Goal: Task Accomplishment & Management: Manage account settings

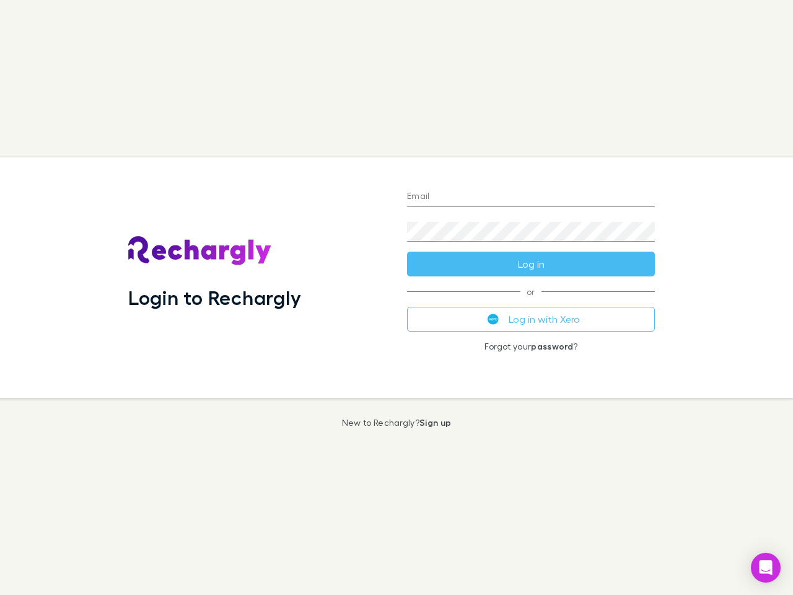
click at [396, 297] on div "Login to Rechargly" at bounding box center [257, 277] width 279 height 240
click at [531, 197] on input "Email" at bounding box center [531, 197] width 248 height 20
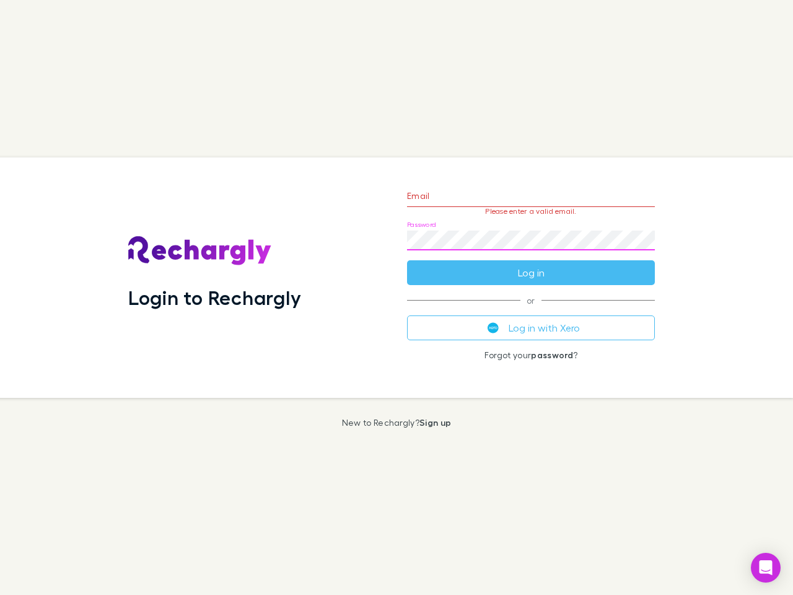
click at [531, 264] on form "Email Please enter a valid email. Password Log in" at bounding box center [531, 231] width 248 height 108
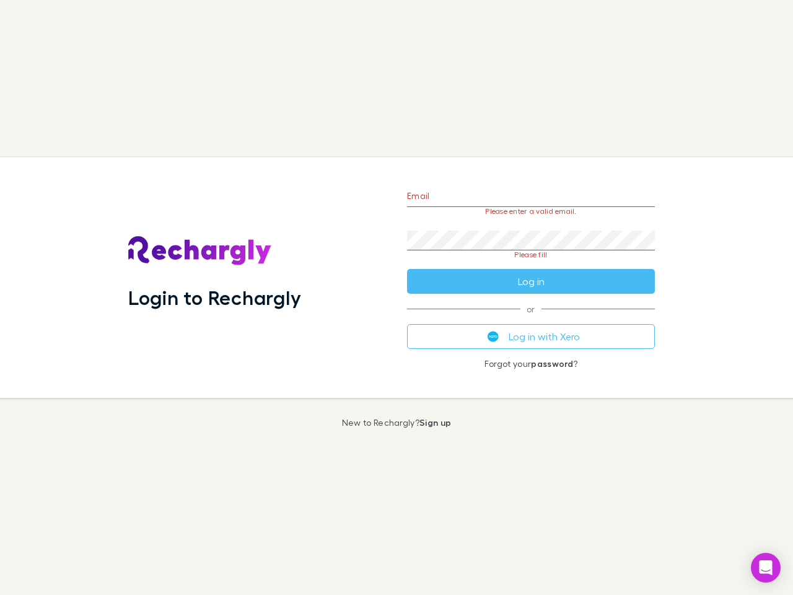
click at [531, 319] on div "Email Please enter a valid email. Password Please fill Log in or Log in with Xe…" at bounding box center [531, 277] width 268 height 240
click at [766, 567] on icon "Open Intercom Messenger" at bounding box center [765, 567] width 13 height 15
